Goal: Task Accomplishment & Management: Use online tool/utility

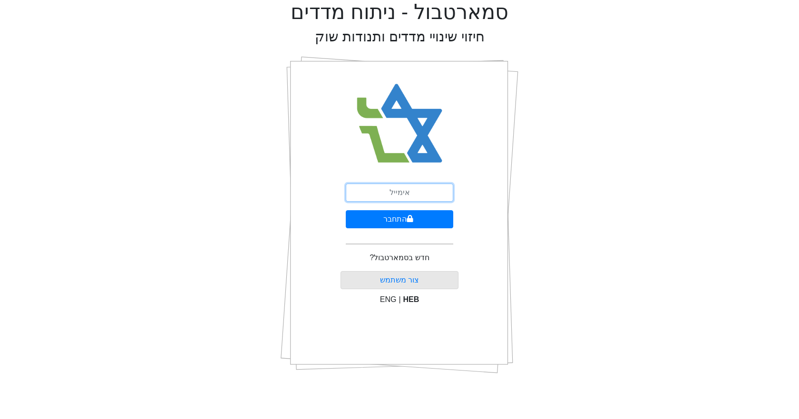
click at [424, 192] on input "email" at bounding box center [399, 193] width 107 height 18
click at [399, 197] on input "[EMAIL_ADDRESS][DOMAIN_NAME]" at bounding box center [399, 193] width 107 height 18
type input "[EMAIL_ADDRESS][DOMAIN_NAME]"
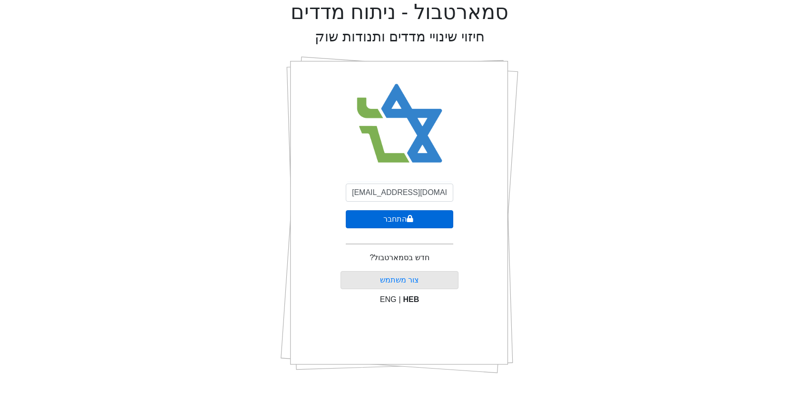
click at [414, 220] on button "התחבר" at bounding box center [399, 219] width 107 height 18
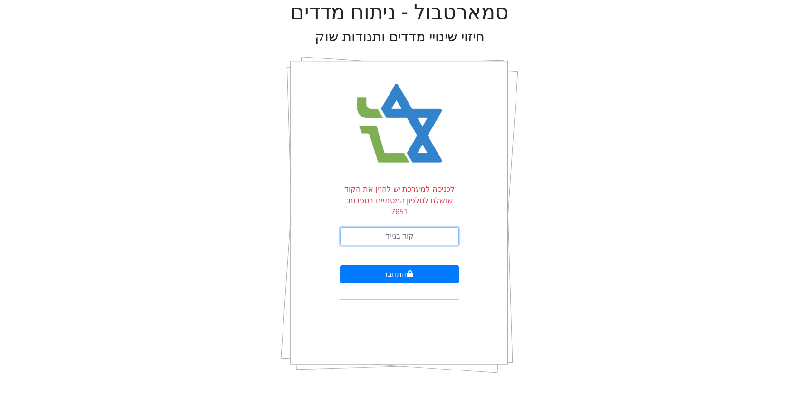
click at [414, 227] on input "text" at bounding box center [399, 236] width 119 height 18
click at [340, 265] on button "התחבר" at bounding box center [399, 274] width 119 height 18
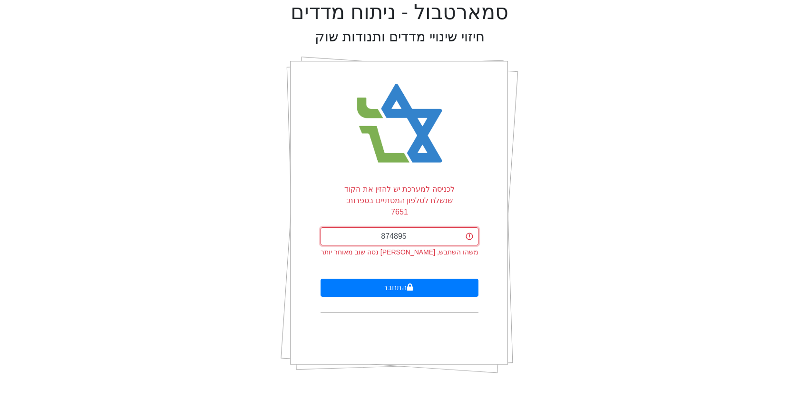
click at [393, 227] on input "874895" at bounding box center [398, 236] width 157 height 18
type input "874795"
click at [320, 279] on button "התחבר" at bounding box center [398, 288] width 157 height 18
